Goal: Navigation & Orientation: Find specific page/section

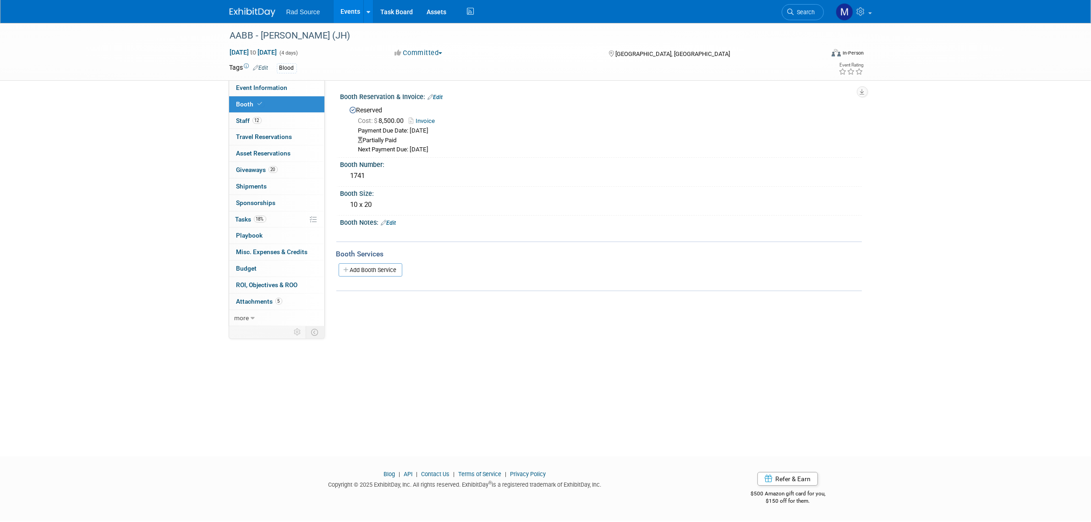
click at [248, 12] on img at bounding box center [253, 12] width 46 height 9
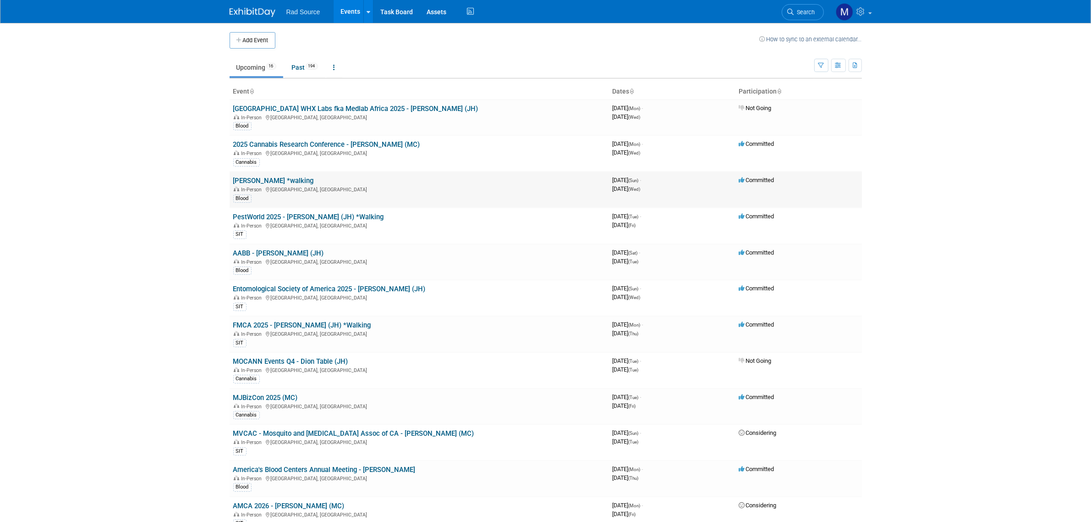
click at [274, 176] on link "[PERSON_NAME] *walking" at bounding box center [273, 180] width 81 height 8
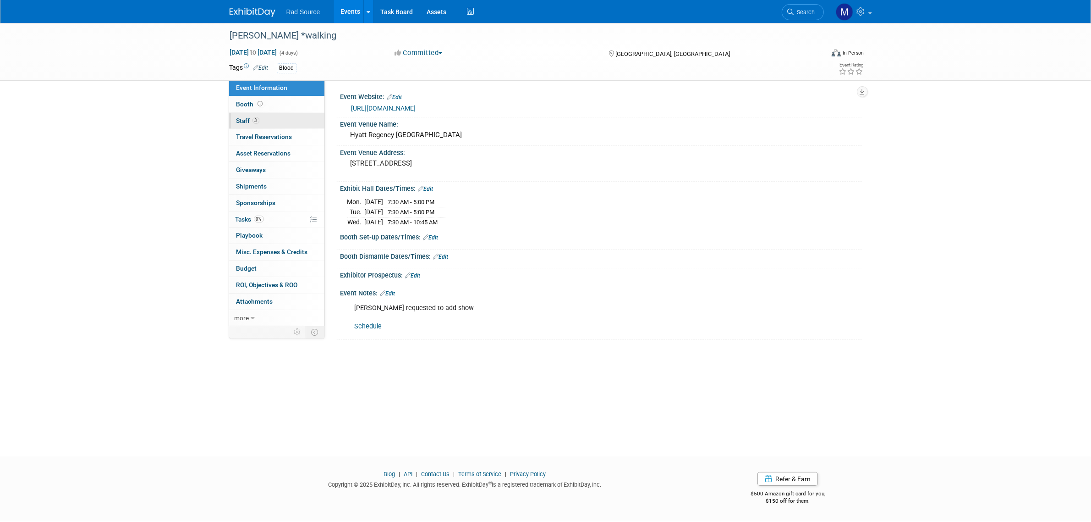
click at [293, 118] on link "3 Staff 3" at bounding box center [276, 121] width 95 height 16
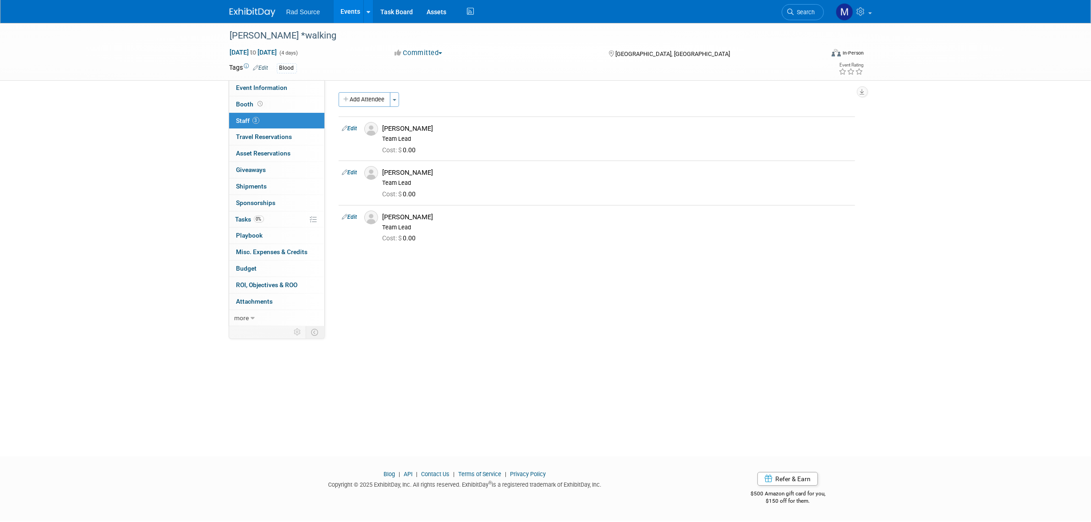
click at [243, 10] on img at bounding box center [253, 12] width 46 height 9
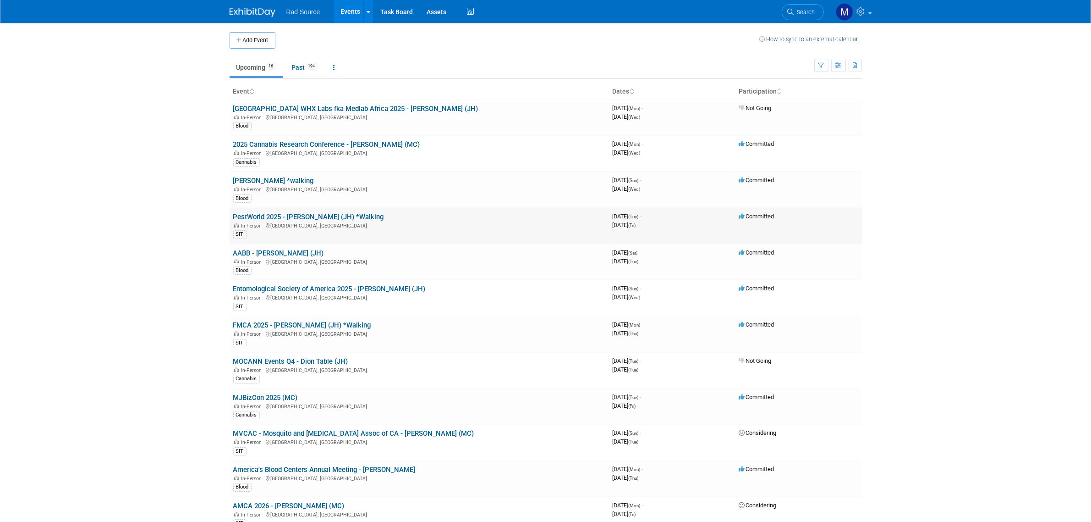
click at [298, 216] on link "PestWorld 2025 - [PERSON_NAME] (JH) *Walking" at bounding box center [308, 217] width 151 height 8
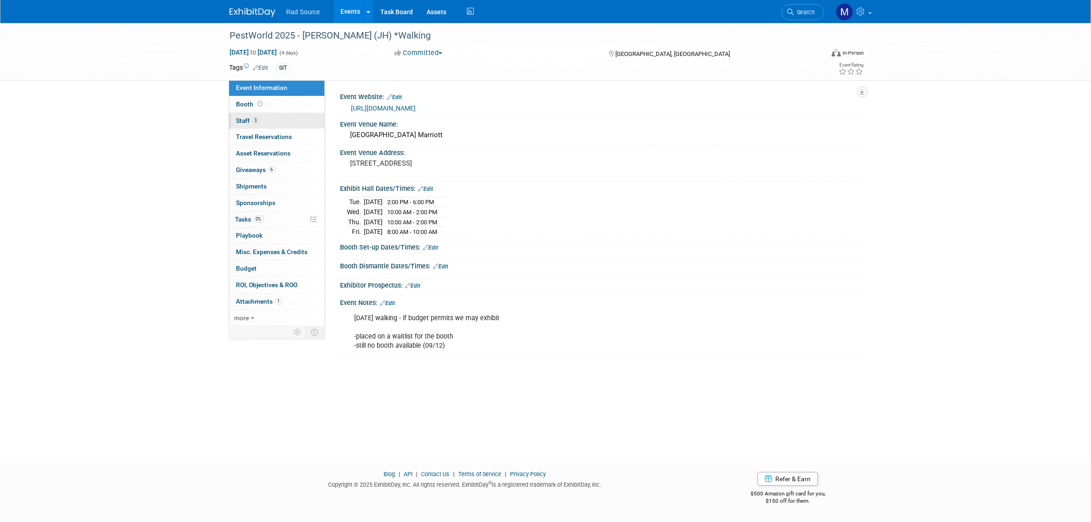
click at [289, 120] on link "3 Staff 3" at bounding box center [276, 121] width 95 height 16
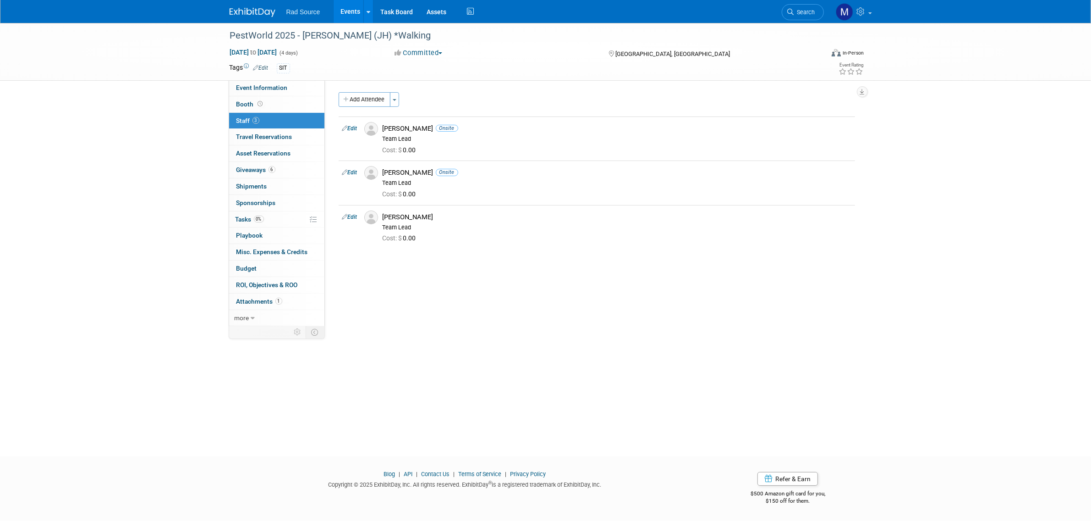
click at [267, 8] on img at bounding box center [253, 12] width 46 height 9
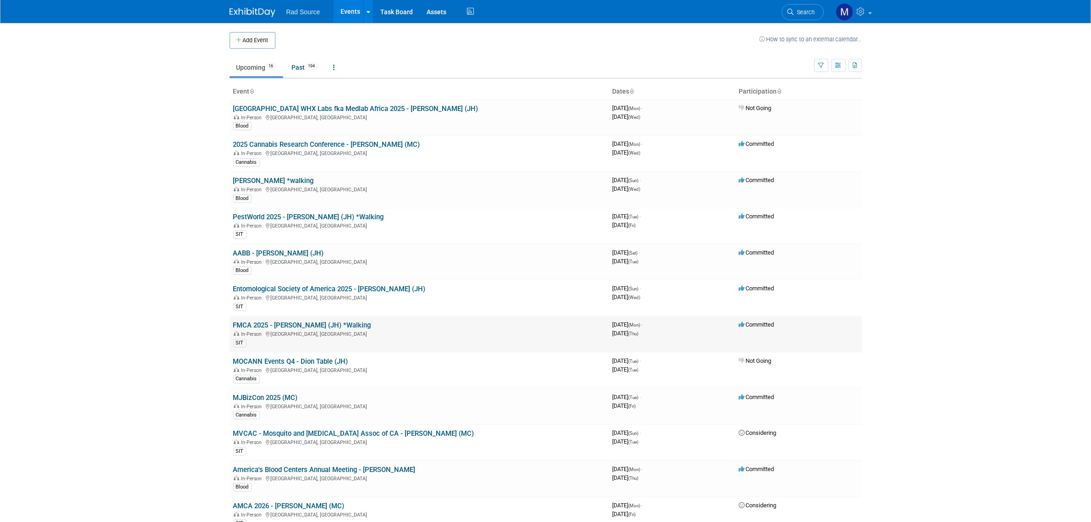
click at [285, 323] on link "FMCA 2025 - [PERSON_NAME] (JH) *Walking" at bounding box center [302, 325] width 138 height 8
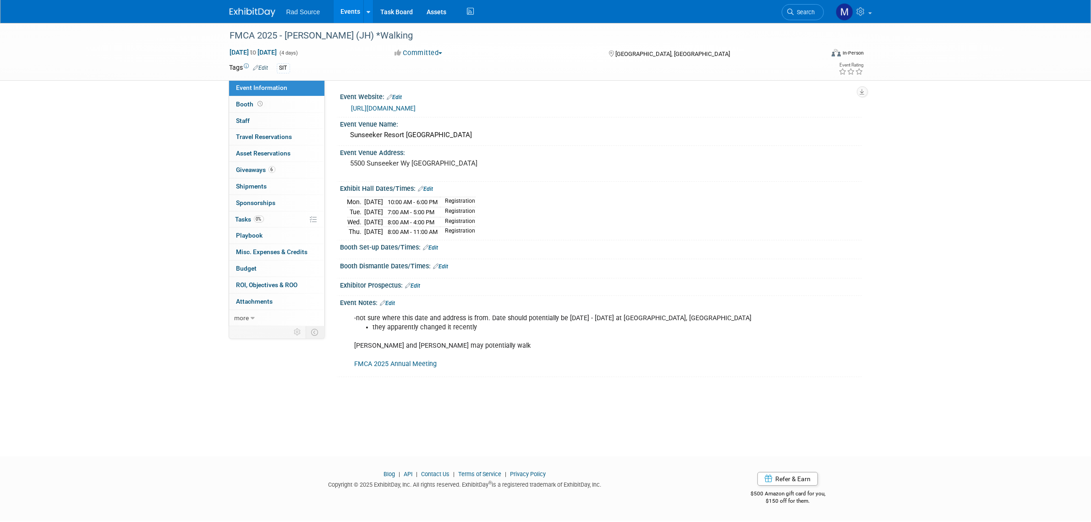
click at [253, 9] on img at bounding box center [253, 12] width 46 height 9
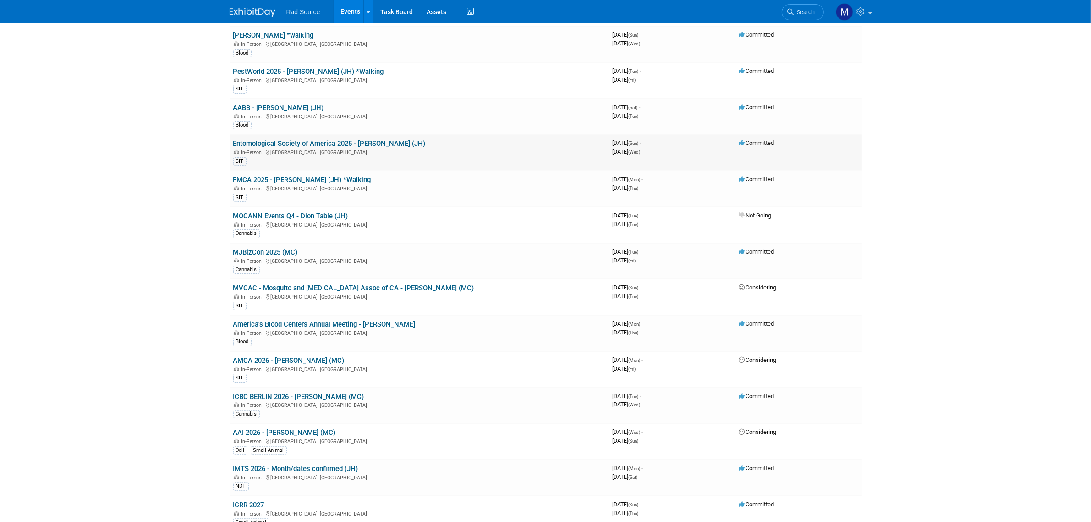
scroll to position [229, 0]
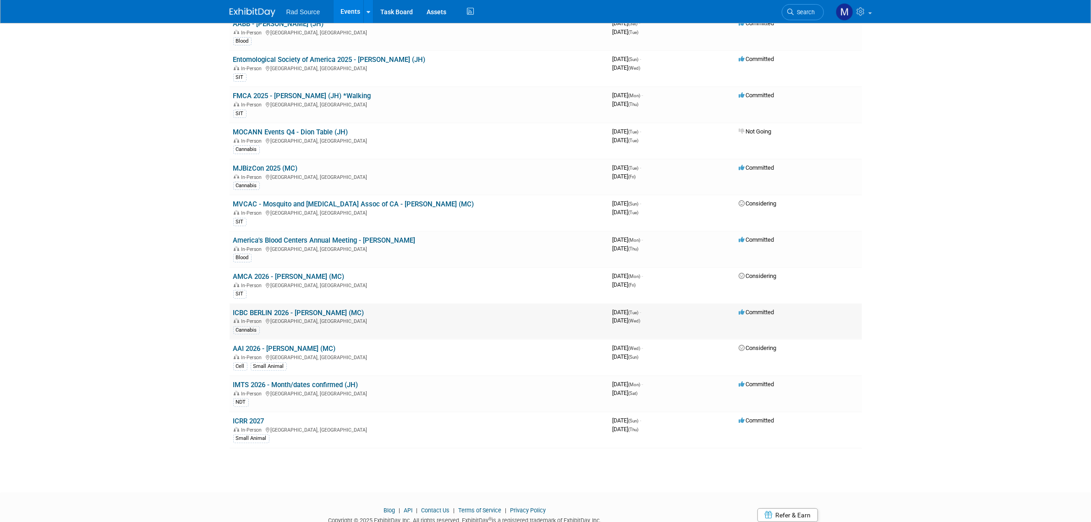
click at [308, 312] on link "ICBC BERLIN 2026 - [PERSON_NAME] (MC)" at bounding box center [298, 312] width 131 height 8
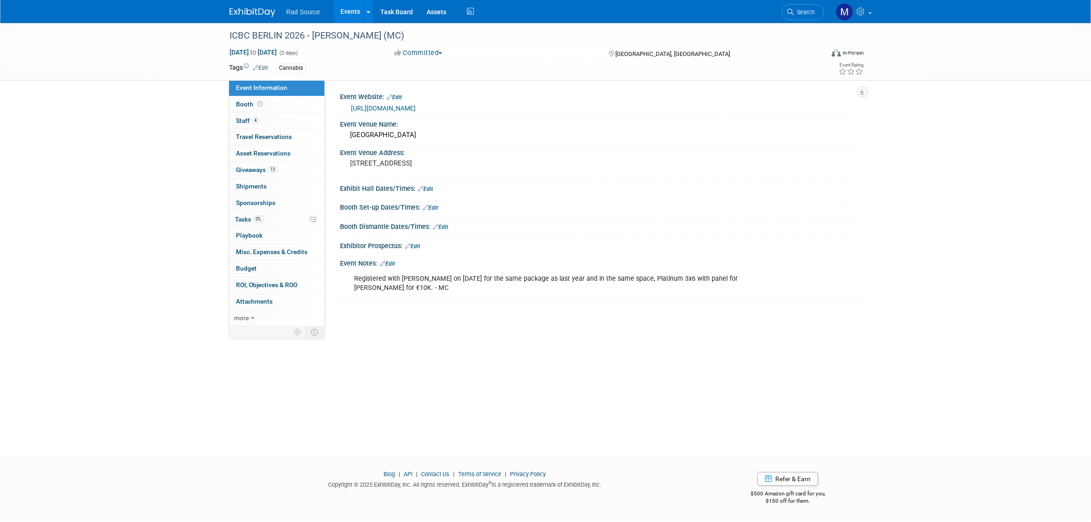
click at [416, 108] on link "https://internationalcbc.com/berlin/" at bounding box center [384, 108] width 65 height 7
drag, startPoint x: 255, startPoint y: 7, endPoint x: 264, endPoint y: 15, distance: 12.4
click at [255, 7] on link at bounding box center [258, 7] width 57 height 7
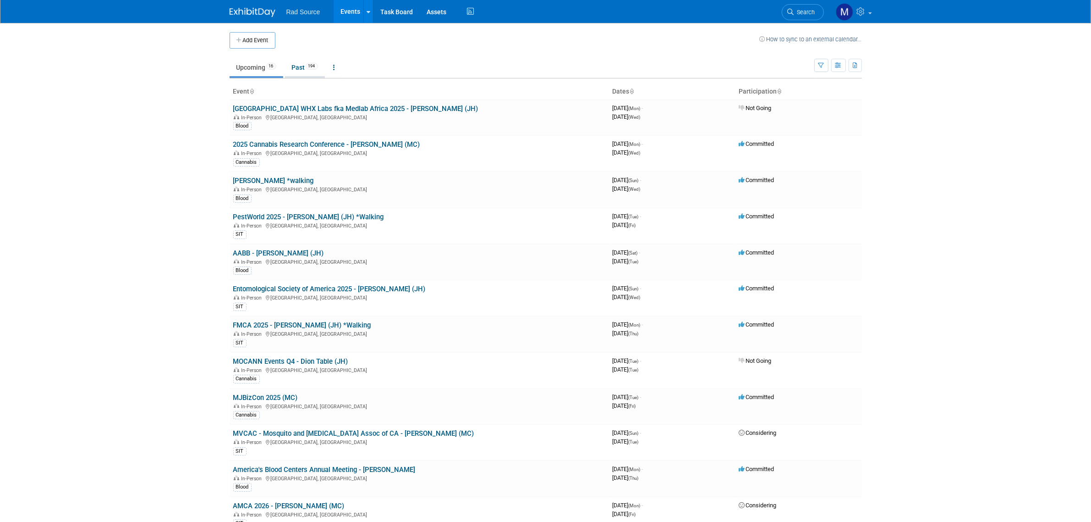
click at [305, 67] on link "Past 194" at bounding box center [305, 67] width 40 height 17
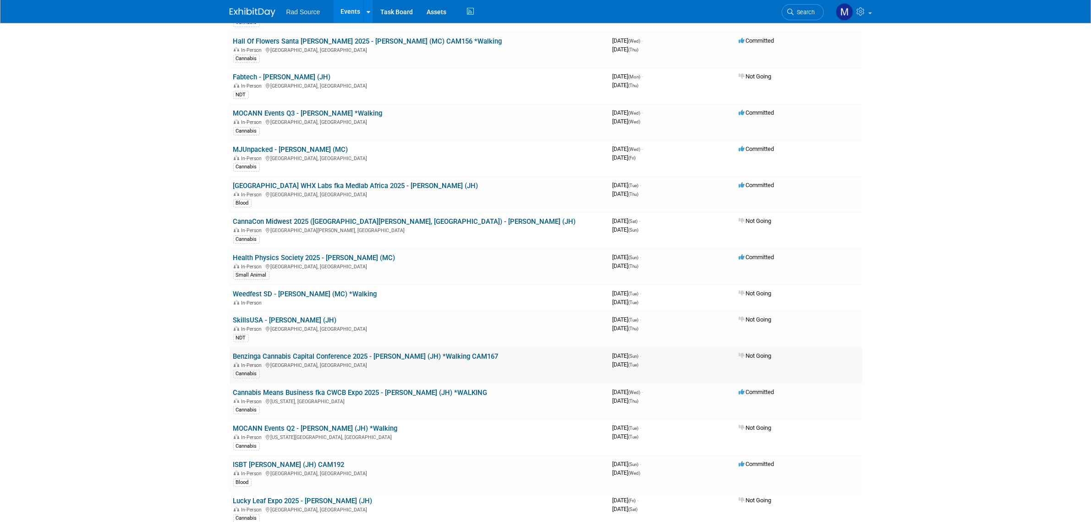
scroll to position [286, 0]
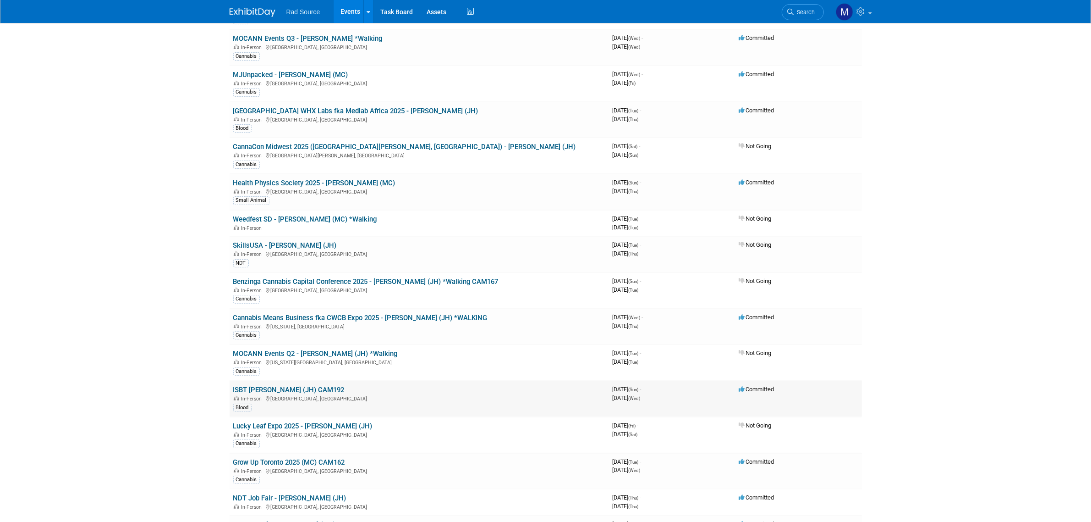
click at [312, 388] on link "ISBT [PERSON_NAME] (JH) CAM192" at bounding box center [288, 389] width 111 height 8
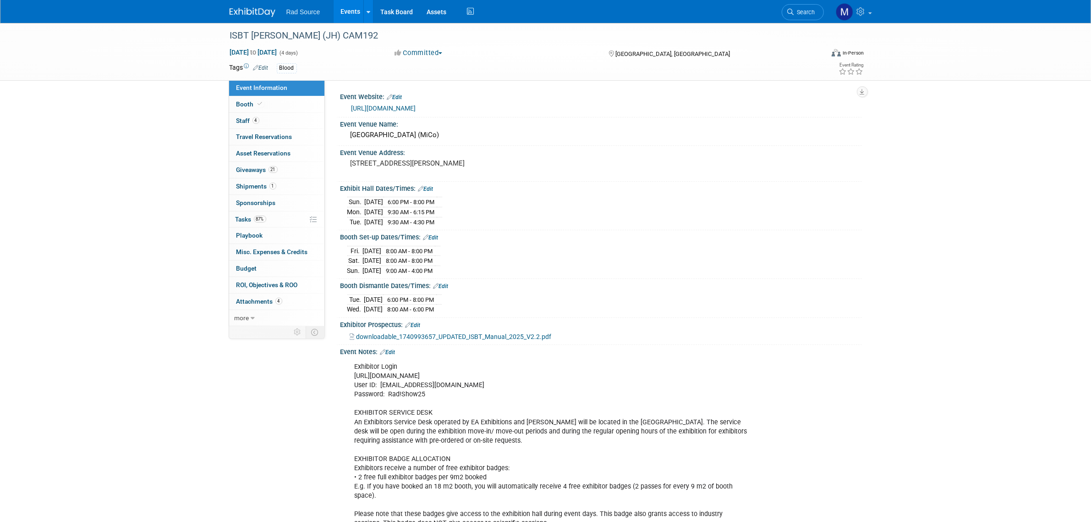
click at [416, 106] on link "[URL][DOMAIN_NAME]" at bounding box center [384, 108] width 65 height 7
